Goal: Navigation & Orientation: Find specific page/section

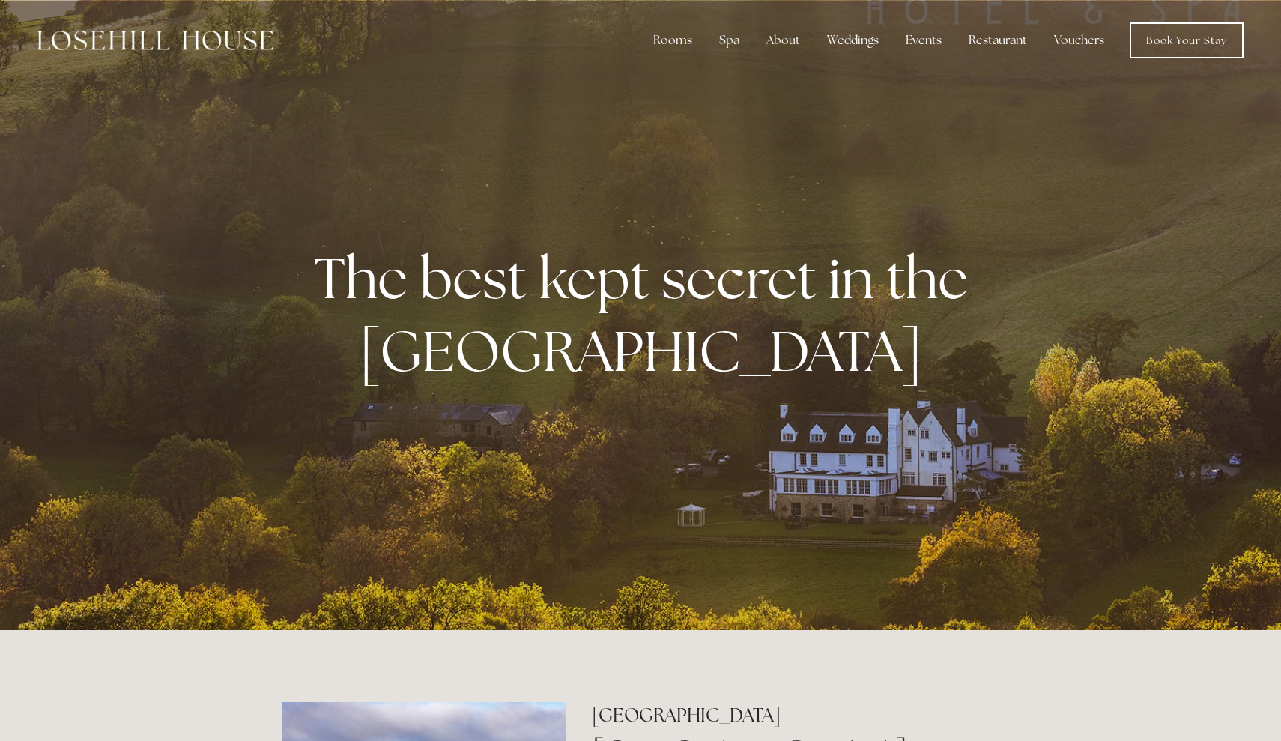
click at [1199, 40] on link "Book Your Stay" at bounding box center [1186, 40] width 114 height 36
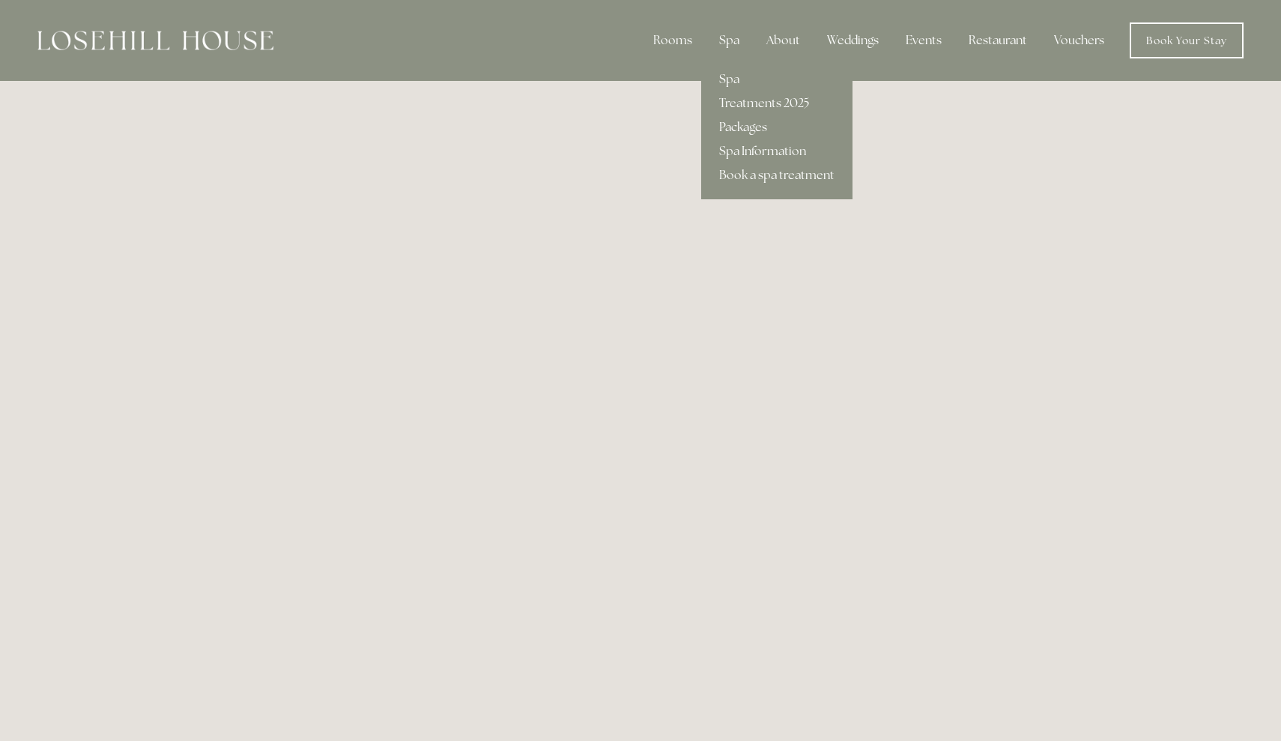
click at [729, 122] on link "Packages" at bounding box center [776, 127] width 151 height 24
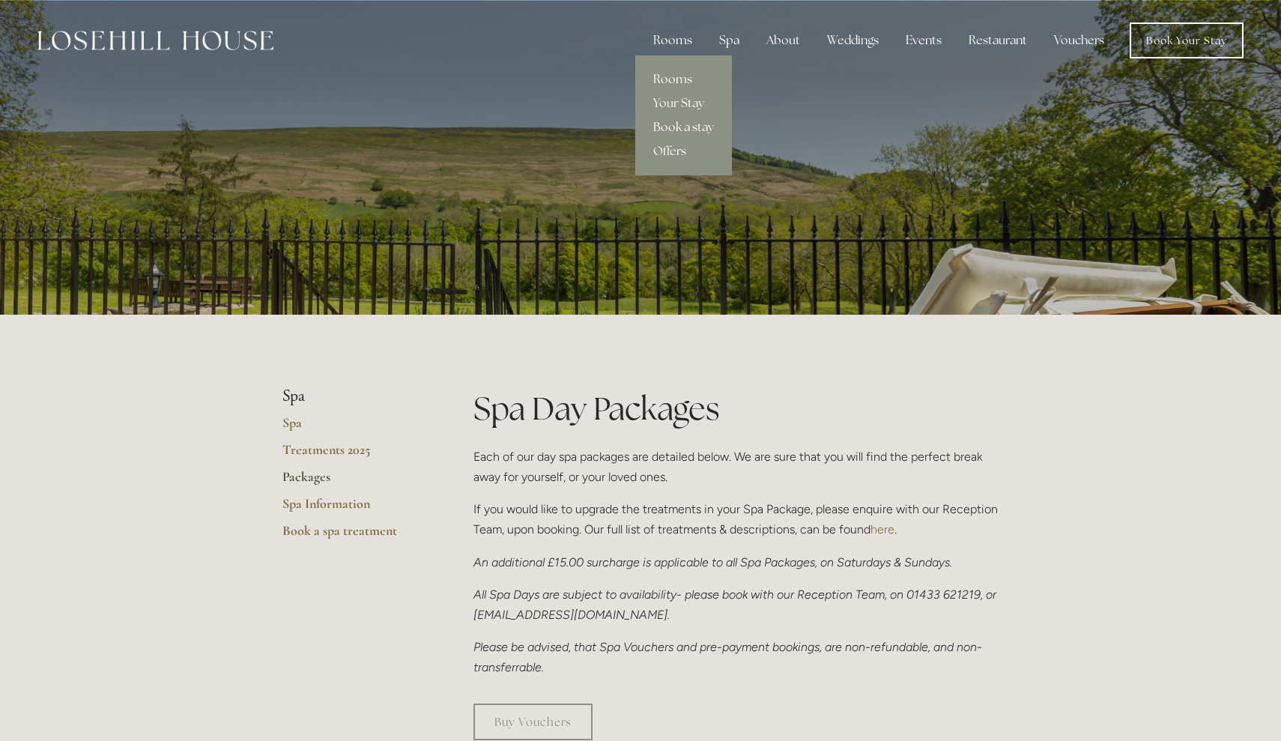
click at [680, 124] on link "Book a stay" at bounding box center [683, 127] width 97 height 24
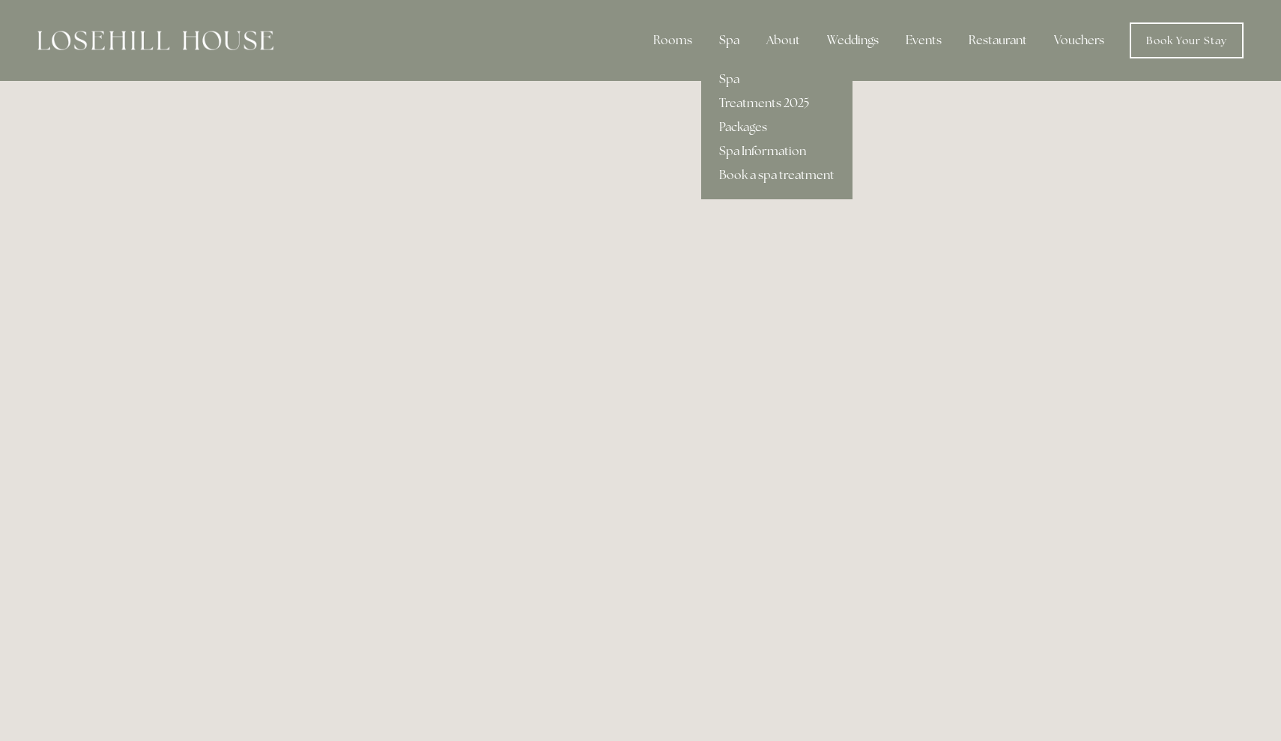
click at [735, 42] on div "Spa" at bounding box center [729, 40] width 44 height 30
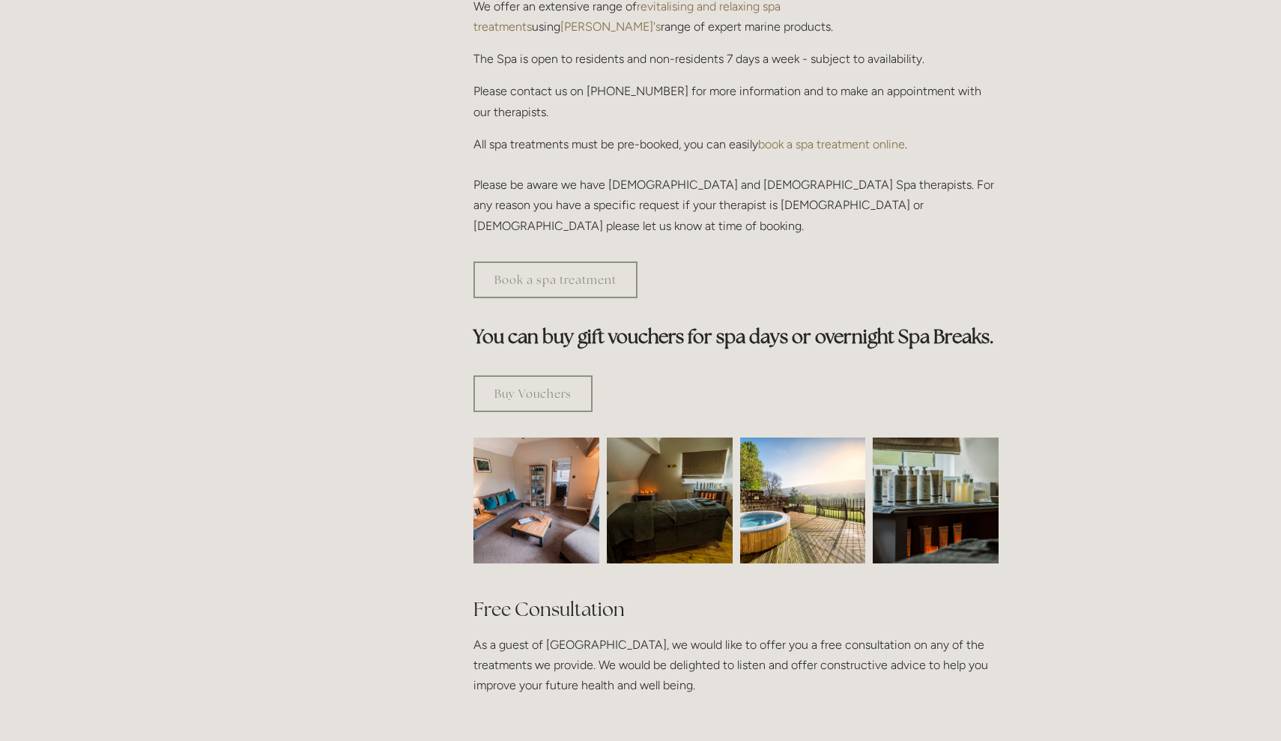
scroll to position [641, 0]
